Goal: Transaction & Acquisition: Purchase product/service

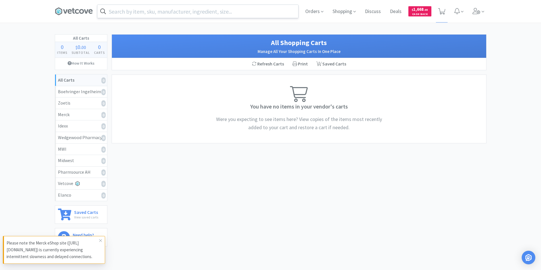
click at [132, 8] on input "text" at bounding box center [197, 11] width 201 height 13
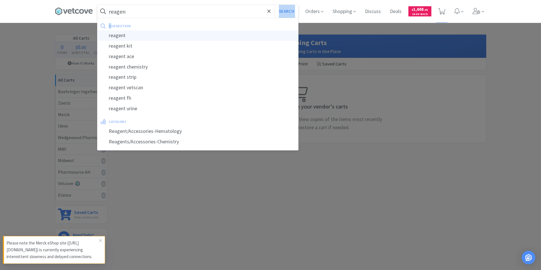
drag, startPoint x: 107, startPoint y: 16, endPoint x: 114, endPoint y: 35, distance: 20.2
click at [110, 18] on div "reagen Search suggestion reagent reagent kit reagent ace reagent chemistry reag…" at bounding box center [197, 11] width 201 height 13
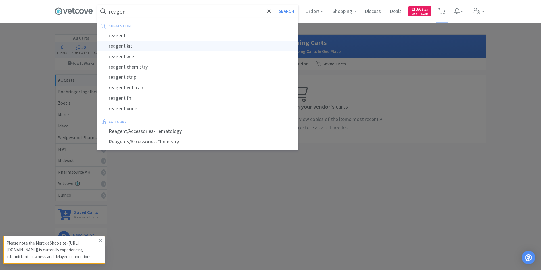
click at [124, 45] on div "reagent kit" at bounding box center [197, 46] width 201 height 11
type input "reagent kit"
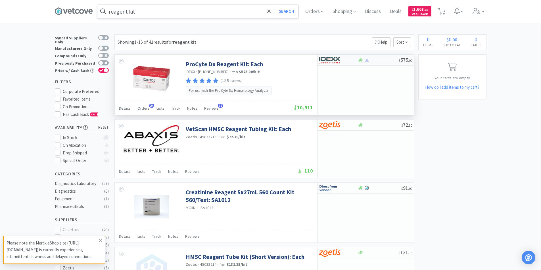
click at [347, 62] on div at bounding box center [334, 60] width 31 height 10
select select "1"
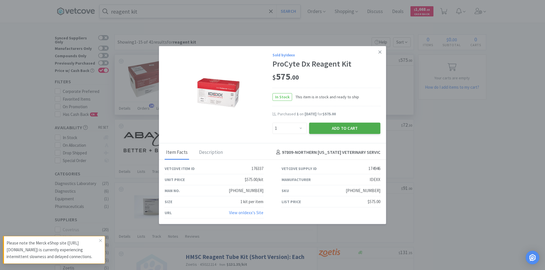
click at [343, 129] on button "Add to Cart" at bounding box center [344, 128] width 71 height 11
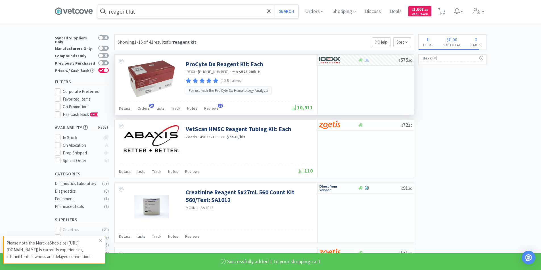
select select "1"
click at [159, 15] on input "reagent kit" at bounding box center [197, 11] width 201 height 13
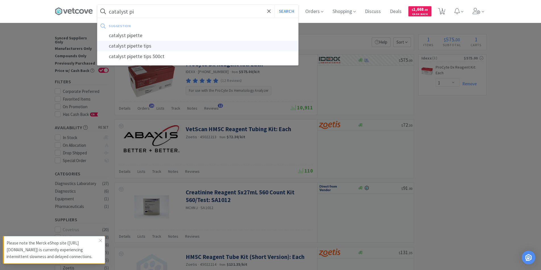
click at [146, 43] on div "catalyst pipette tips" at bounding box center [197, 46] width 201 height 11
type input "catalyst pipette tips"
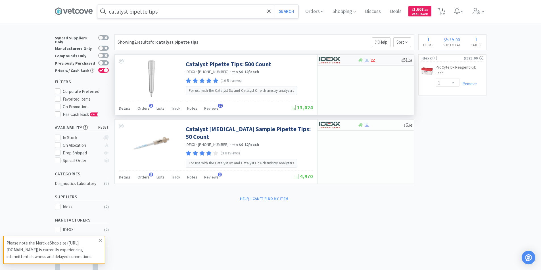
click at [379, 59] on div at bounding box center [379, 60] width 43 height 4
select select "1"
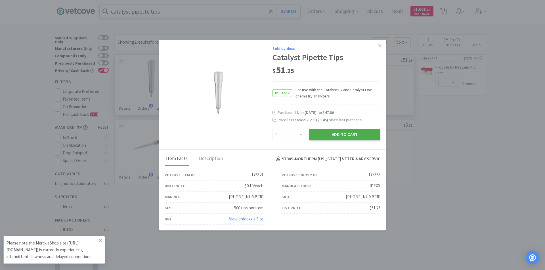
click at [349, 135] on button "Add to Cart" at bounding box center [344, 134] width 71 height 11
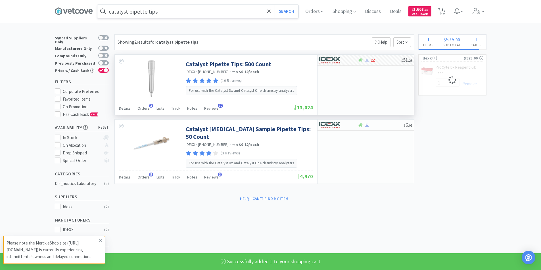
select select "1"
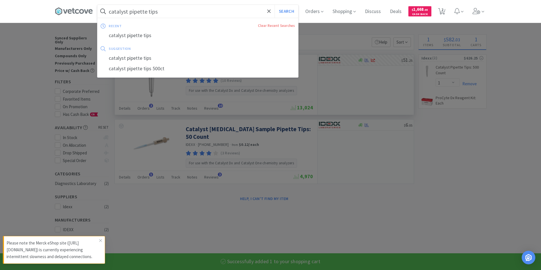
click at [177, 10] on input "catalyst pipette tips" at bounding box center [197, 11] width 201 height 13
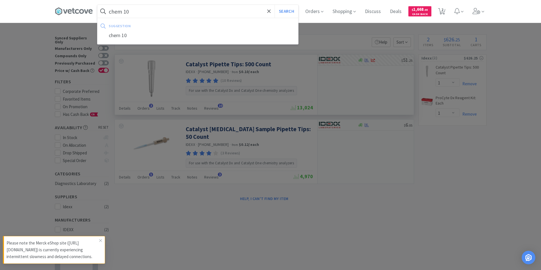
type input "chem 10"
click at [274, 5] on button "Search" at bounding box center [286, 11] width 24 height 13
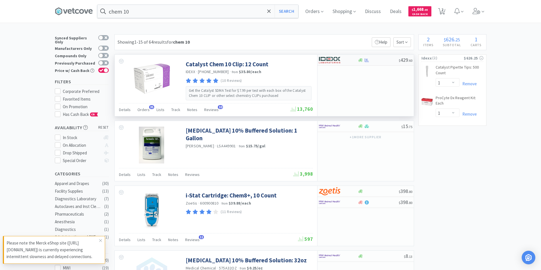
click at [359, 58] on icon at bounding box center [360, 60] width 4 height 4
select select "1"
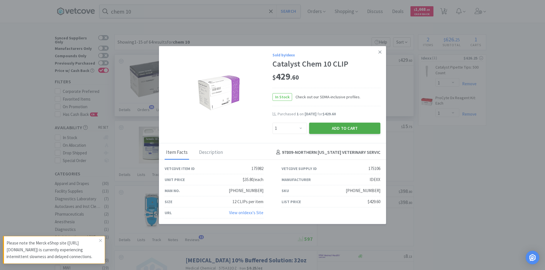
click at [358, 130] on button "Add to Cart" at bounding box center [344, 128] width 71 height 11
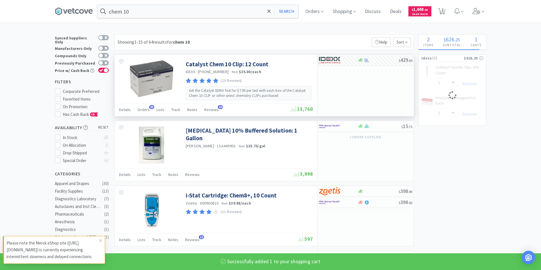
select select "1"
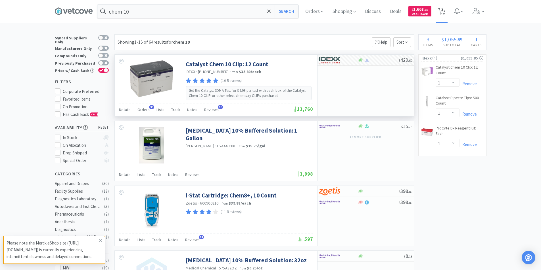
click at [443, 12] on span "3" at bounding box center [442, 9] width 2 height 23
select select "1"
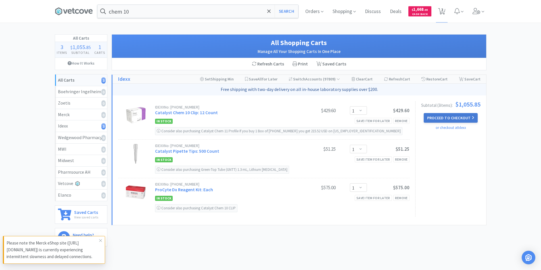
click at [448, 117] on button "Proceed to Checkout" at bounding box center [450, 118] width 54 height 10
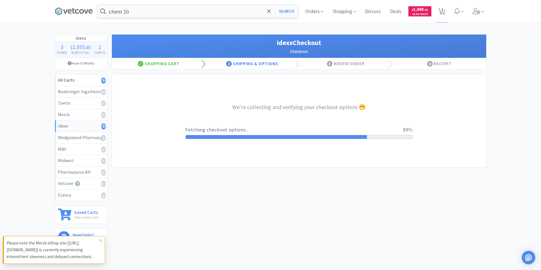
select select "904"
select select "003"
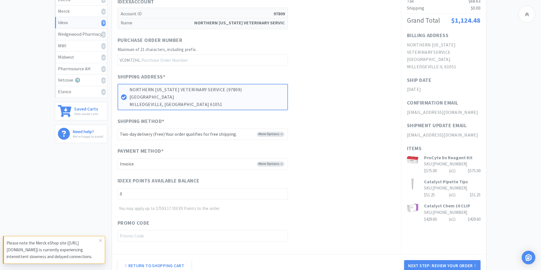
scroll to position [142, 0]
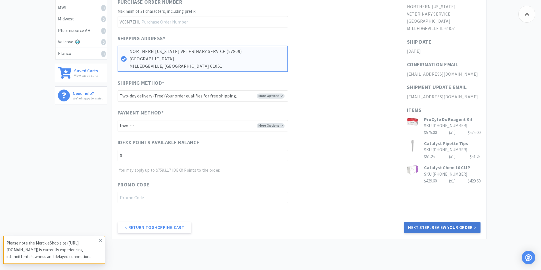
click at [438, 227] on button "Next Step: Review Your Order" at bounding box center [442, 227] width 76 height 11
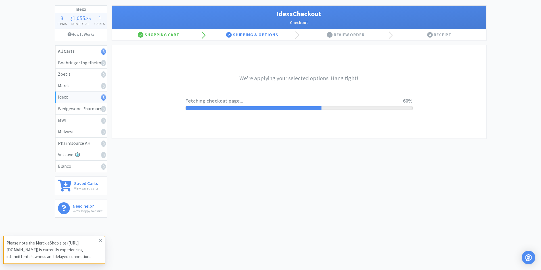
scroll to position [0, 0]
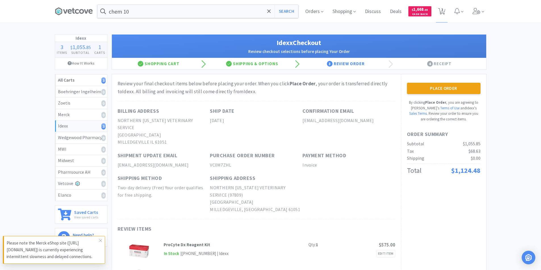
click at [440, 91] on button "Place Order" at bounding box center [444, 88] width 74 height 11
